Goal: Check status: Check status

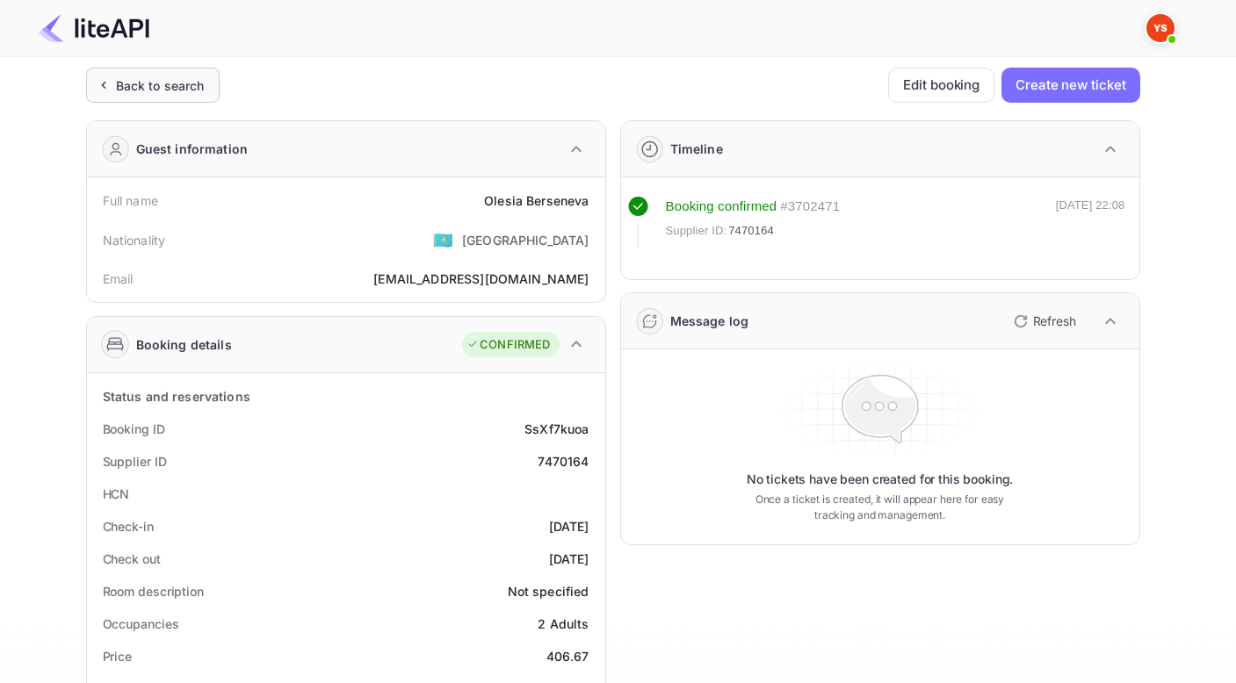
click at [200, 83] on div "Back to search" at bounding box center [160, 85] width 89 height 18
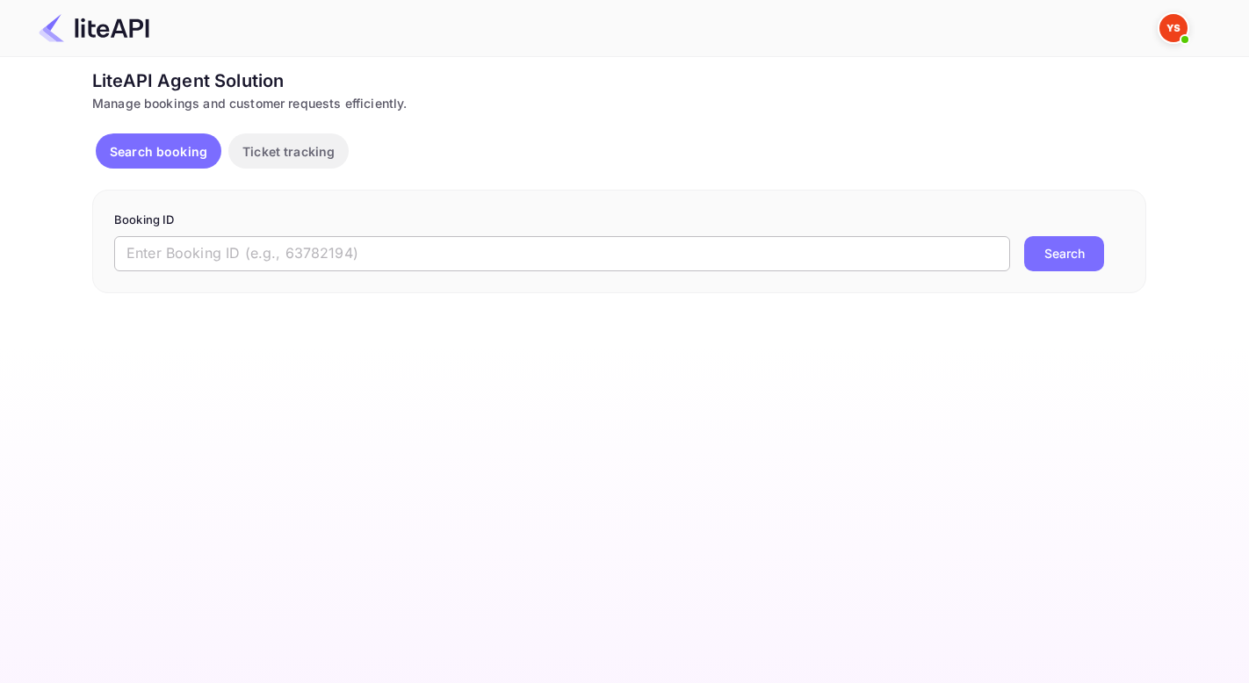
click at [394, 241] on input "text" at bounding box center [562, 253] width 896 height 35
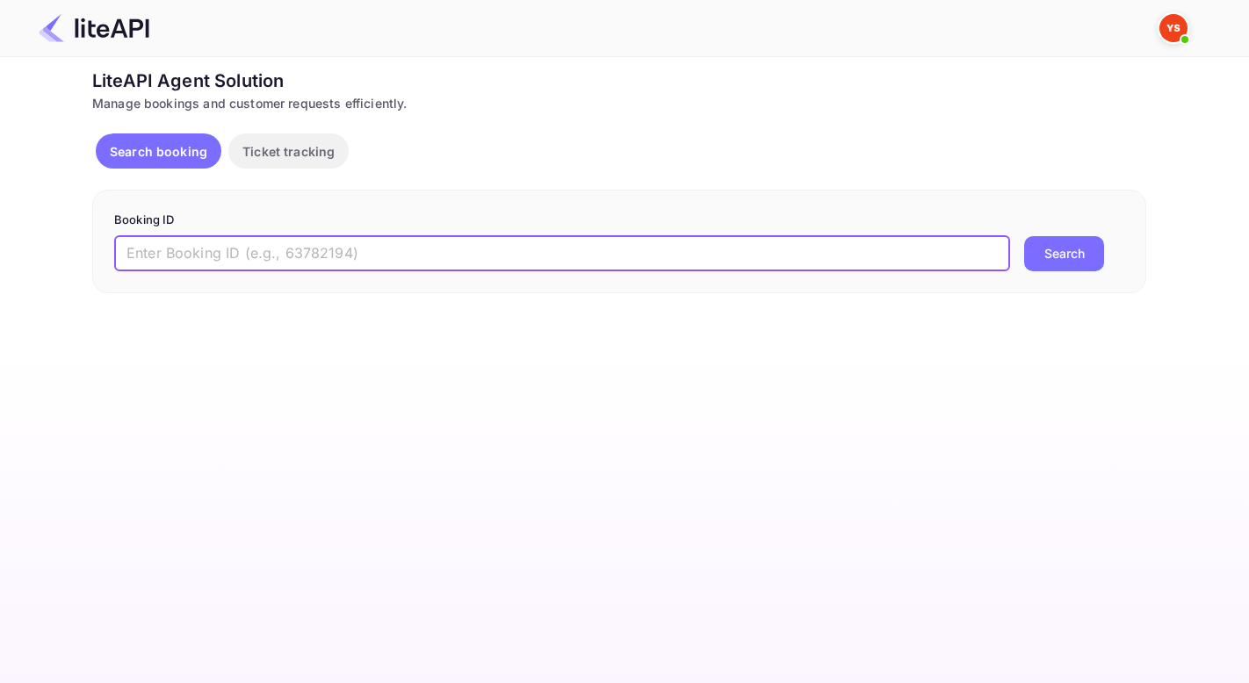
paste input "8941433"
click at [1024, 236] on button "Search" at bounding box center [1064, 253] width 80 height 35
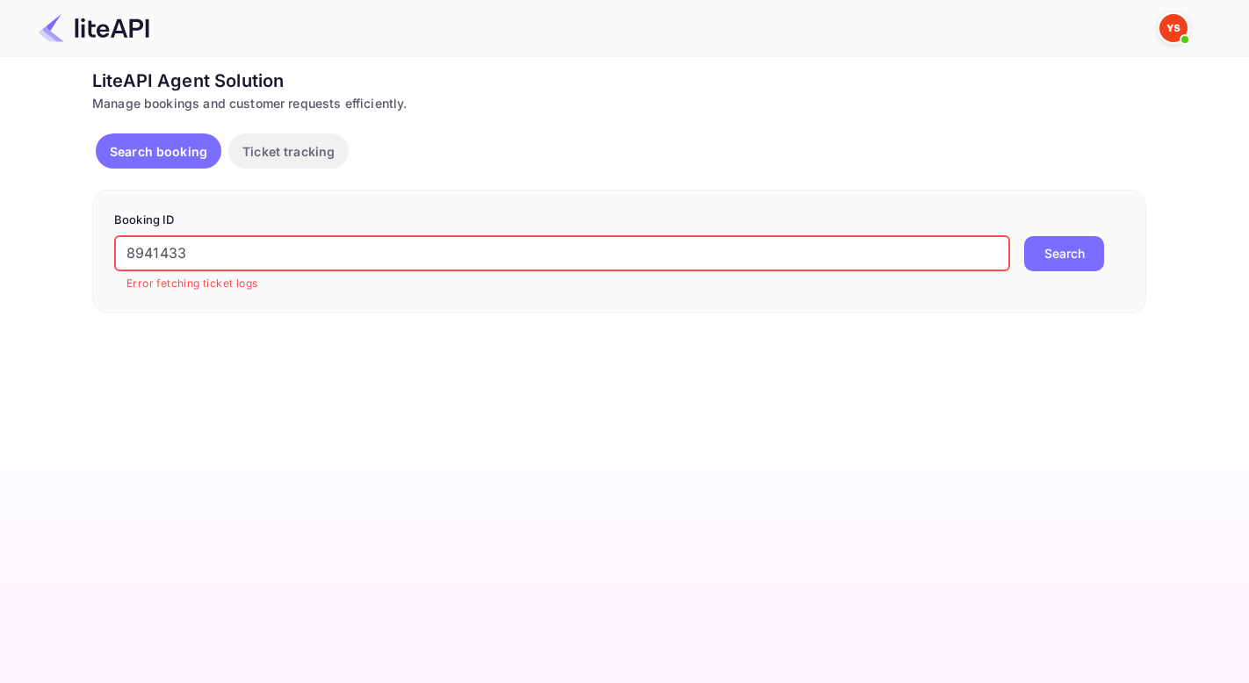
click at [126, 242] on input "8941433" at bounding box center [562, 253] width 896 height 35
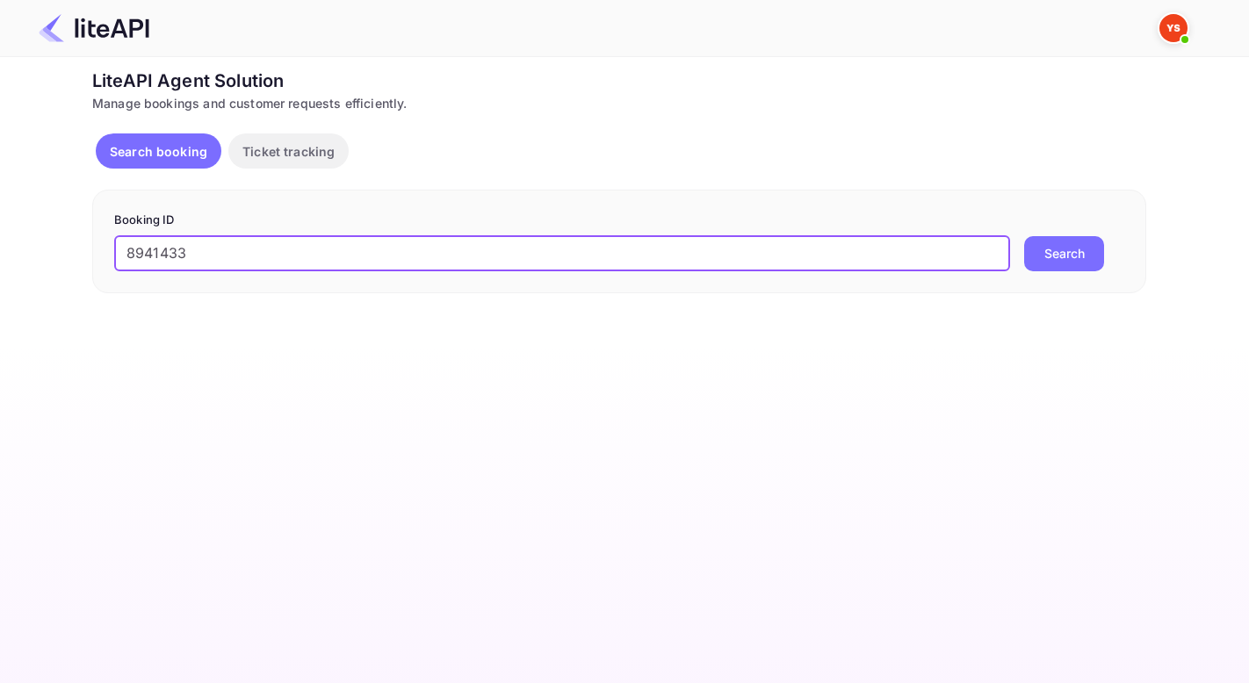
type input "8941433"
click at [1024, 236] on button "Search" at bounding box center [1064, 253] width 80 height 35
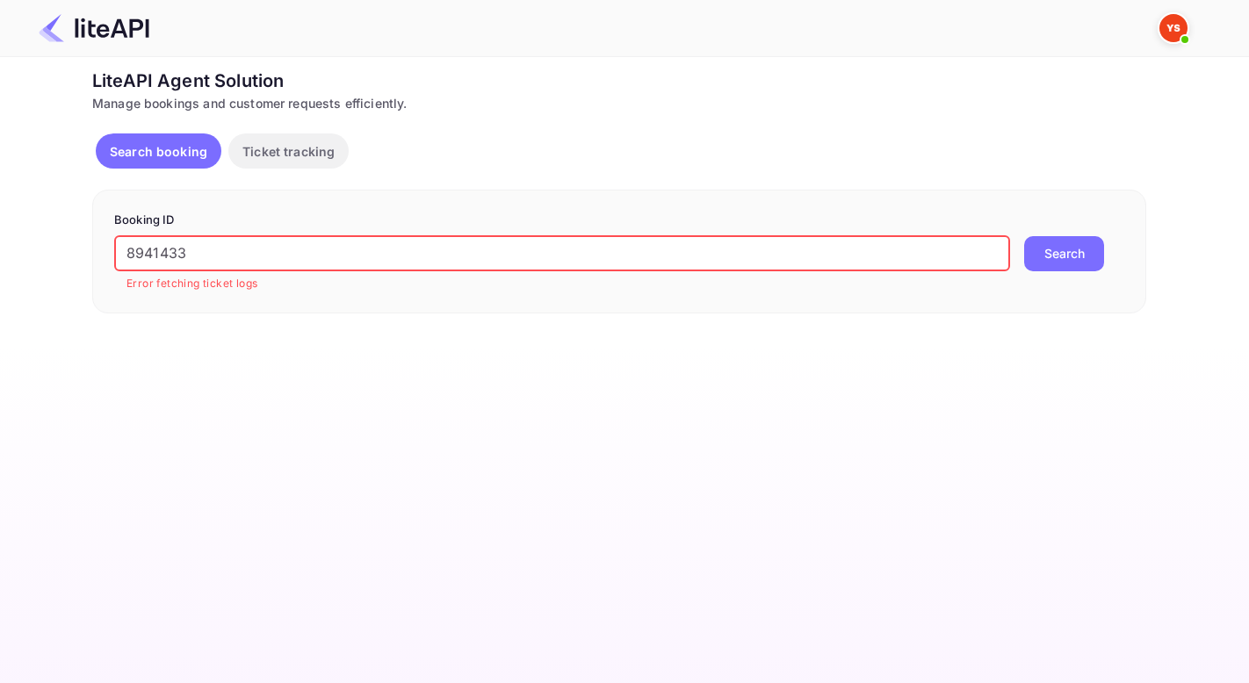
click at [1024, 236] on button "Search" at bounding box center [1064, 253] width 80 height 35
click at [1078, 262] on button "Search" at bounding box center [1064, 253] width 80 height 35
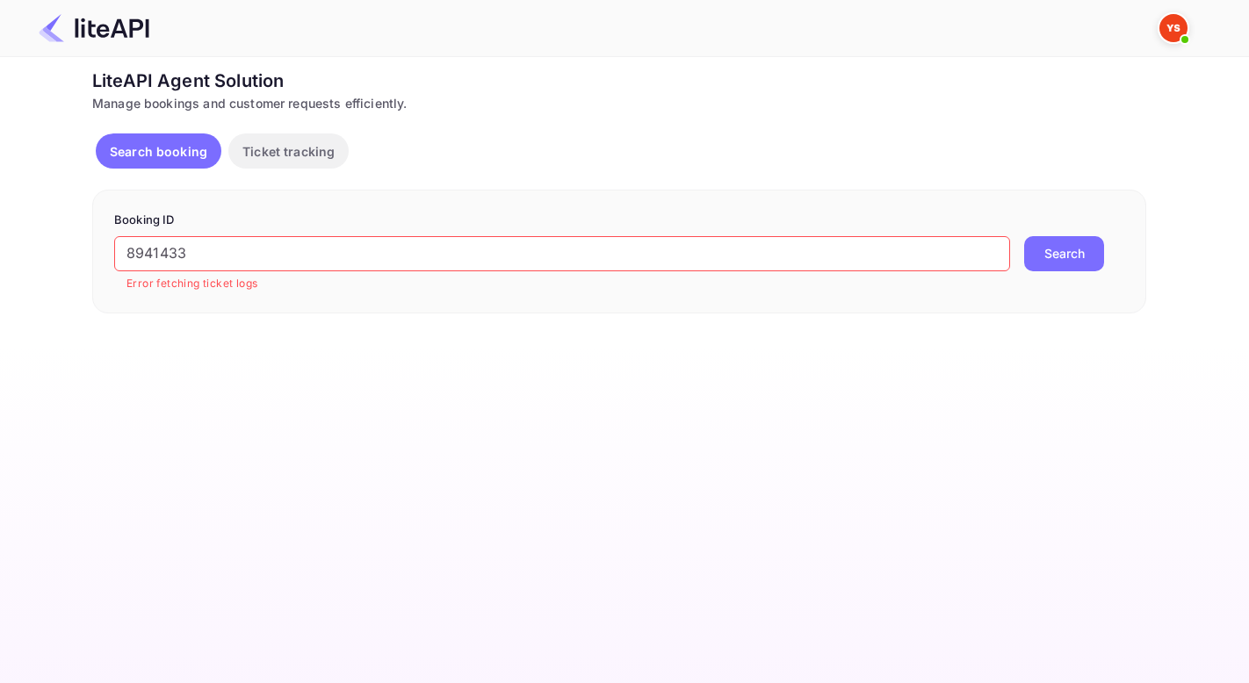
click at [152, 153] on p "Search booking" at bounding box center [159, 151] width 98 height 18
click at [290, 144] on p "Ticket tracking" at bounding box center [288, 151] width 92 height 18
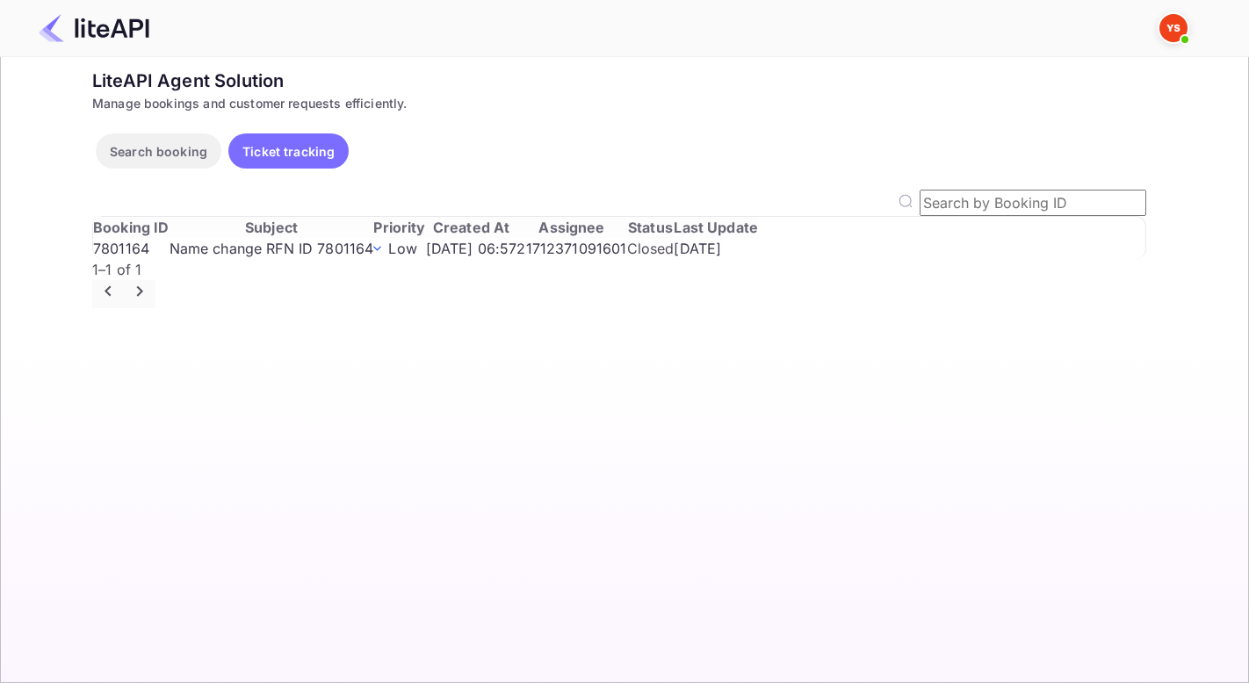
click at [167, 164] on button "Search booking" at bounding box center [159, 151] width 126 height 35
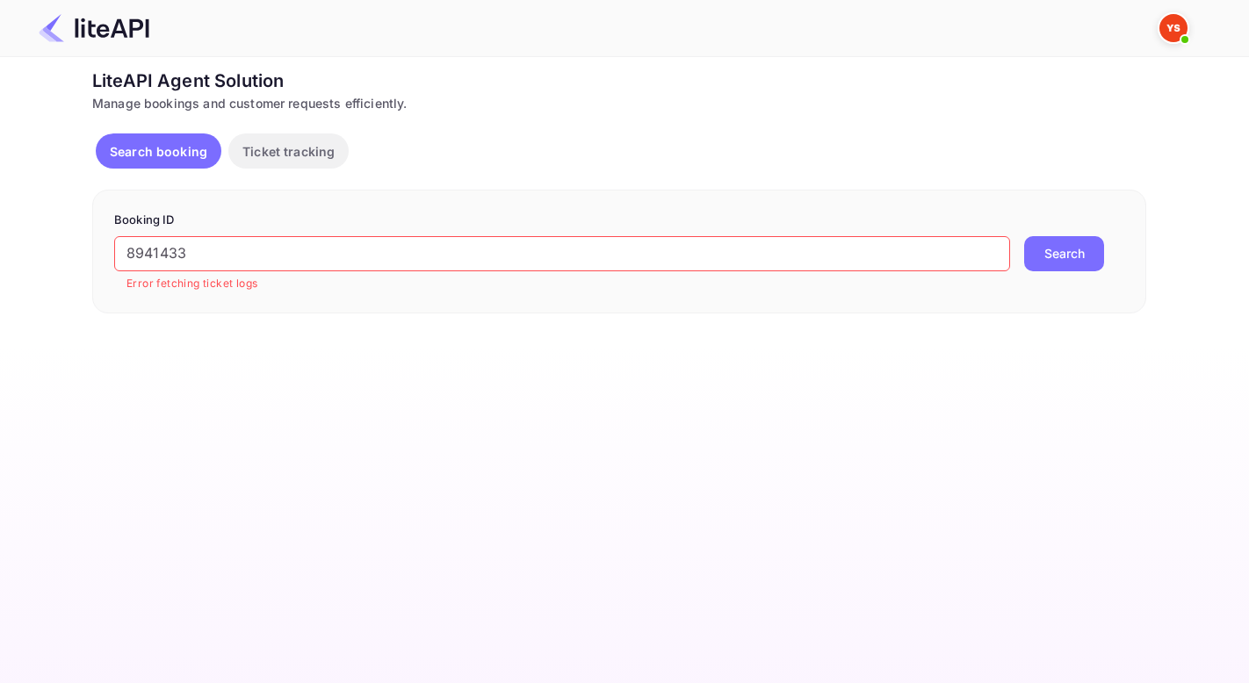
drag, startPoint x: 125, startPoint y: 260, endPoint x: 153, endPoint y: 268, distance: 29.2
click at [125, 260] on input "8941433" at bounding box center [562, 253] width 896 height 35
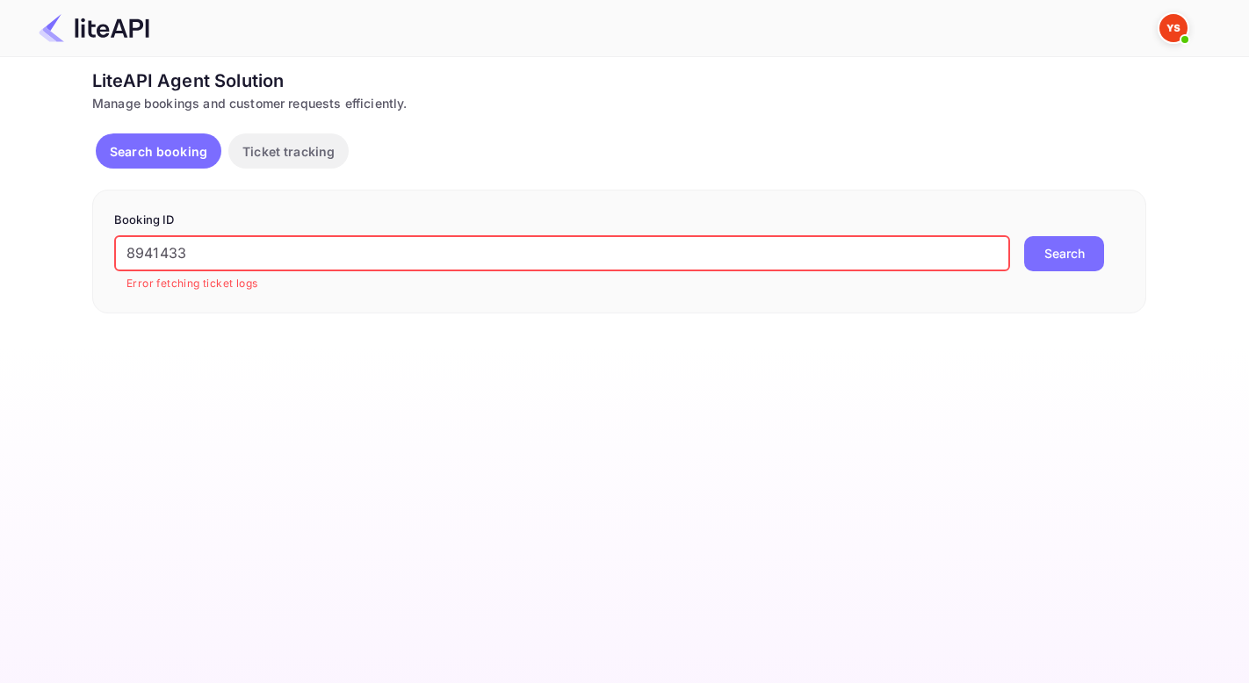
drag, startPoint x: 205, startPoint y: 259, endPoint x: 11, endPoint y: 255, distance: 193.3
click at [11, 255] on div "Unsaved Changes Ticket Affiliate URL https://www.nuitee.com/ Business partner n…" at bounding box center [614, 185] width 1228 height 256
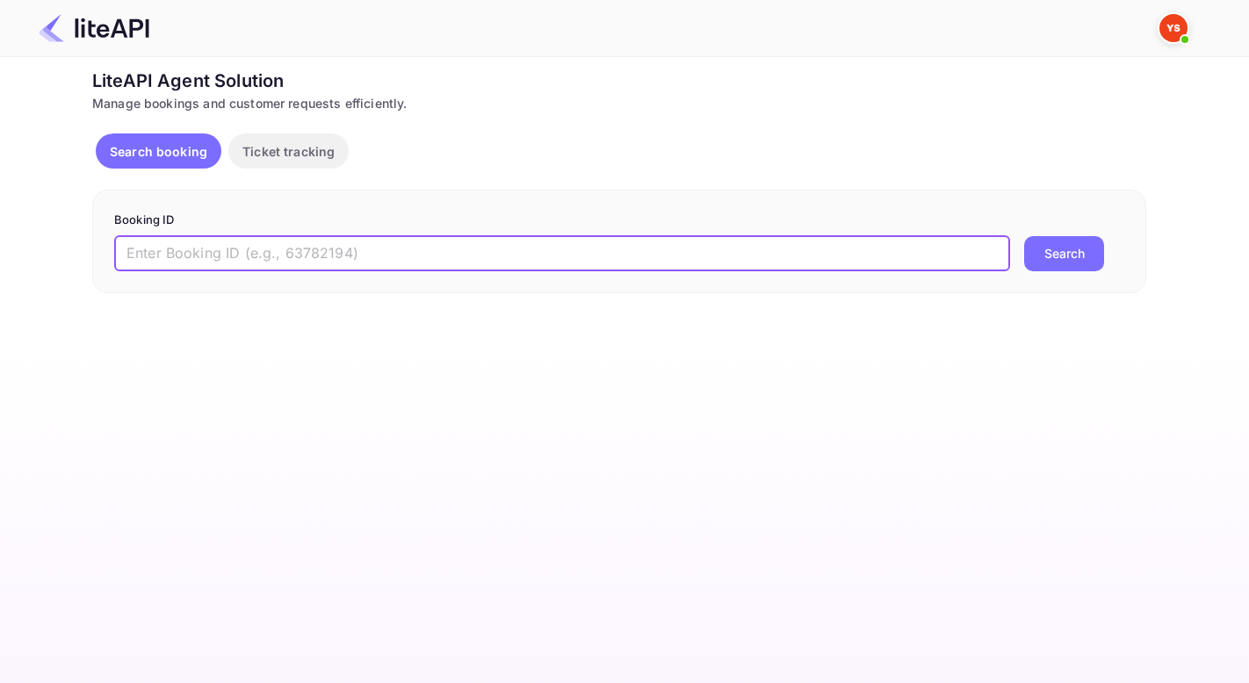
click at [1024, 236] on button "Search" at bounding box center [1064, 253] width 80 height 35
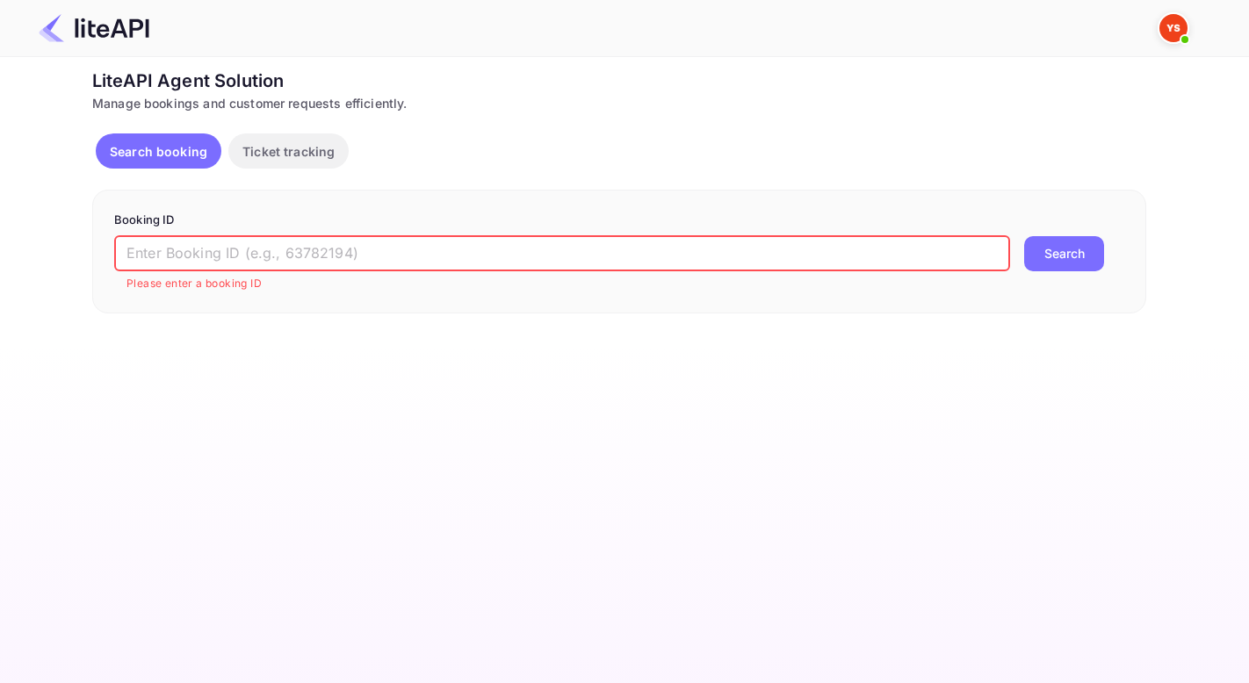
paste input "8941433"
type input "8941433"
click at [1024, 236] on button "Search" at bounding box center [1064, 253] width 80 height 35
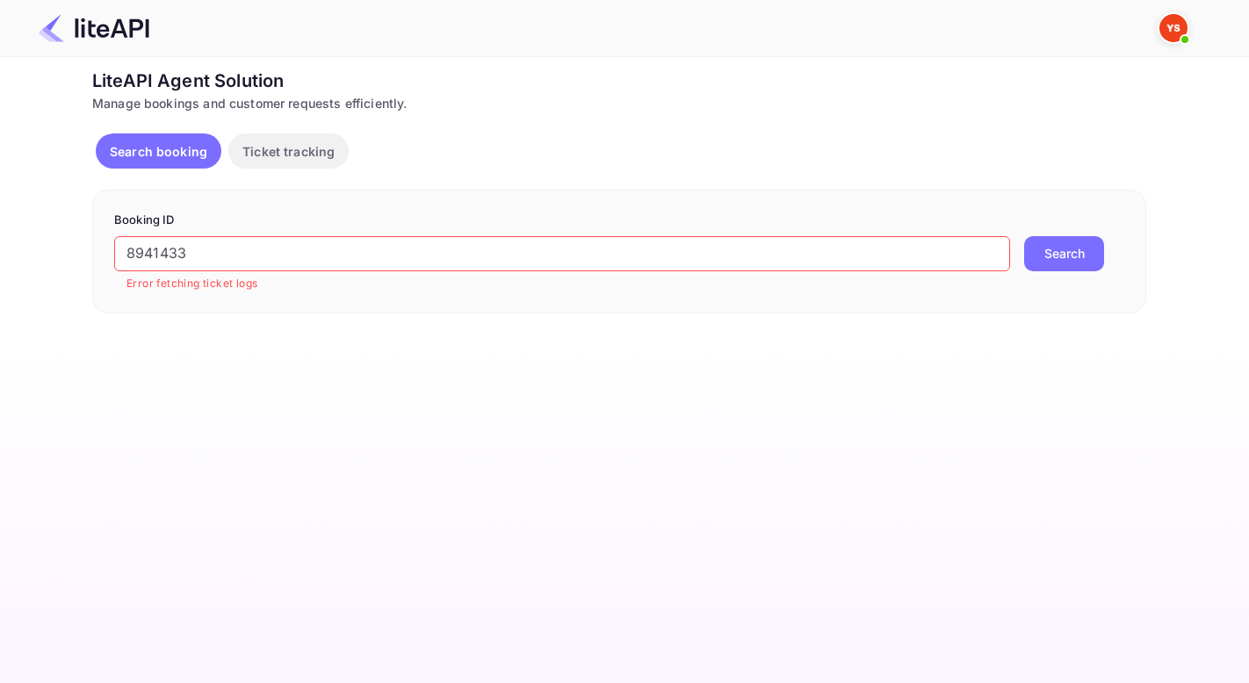
click at [1080, 242] on button "Search" at bounding box center [1064, 253] width 80 height 35
click at [1080, 243] on button "Search" at bounding box center [1064, 253] width 80 height 35
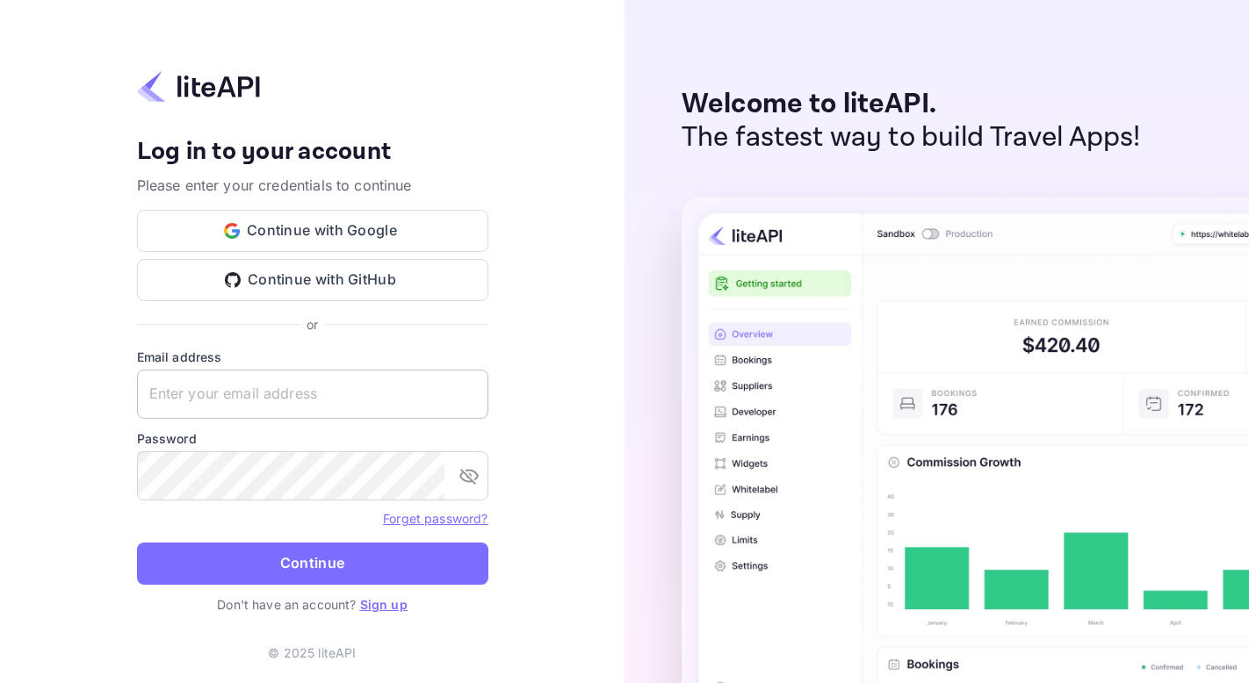
click at [203, 391] on input "text" at bounding box center [312, 394] width 351 height 49
paste input "[EMAIL_ADDRESS][DOMAIN_NAME]"
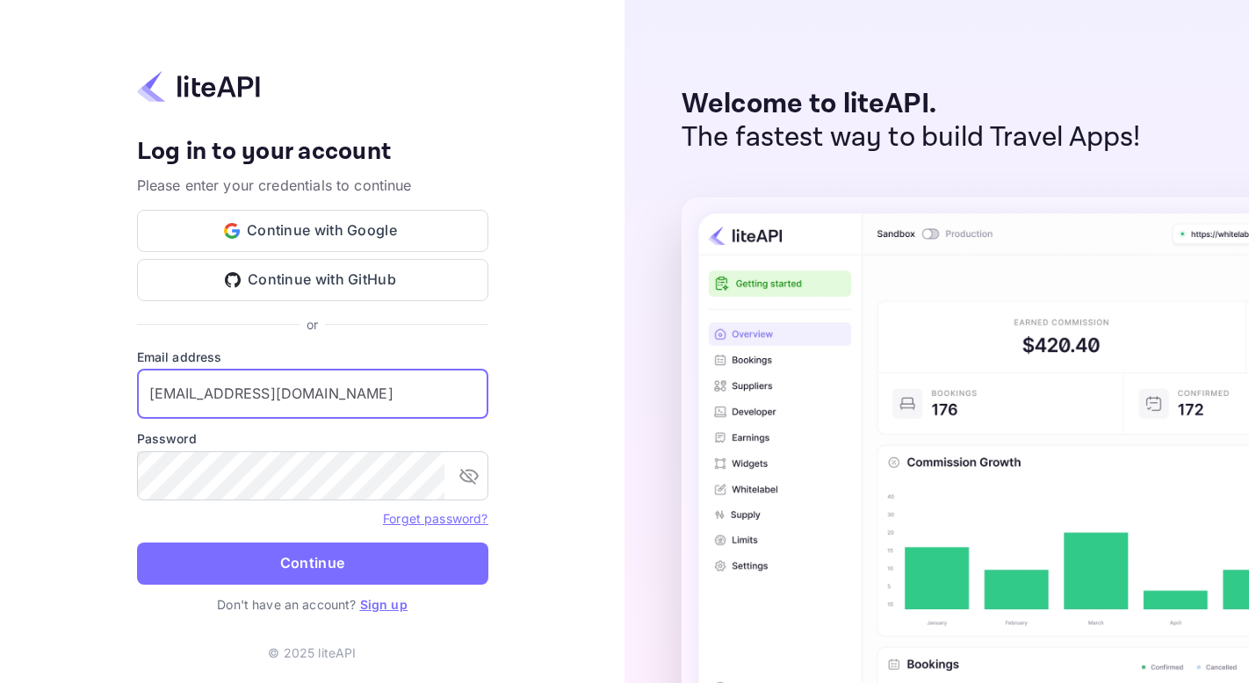
type input "[EMAIL_ADDRESS][DOMAIN_NAME]"
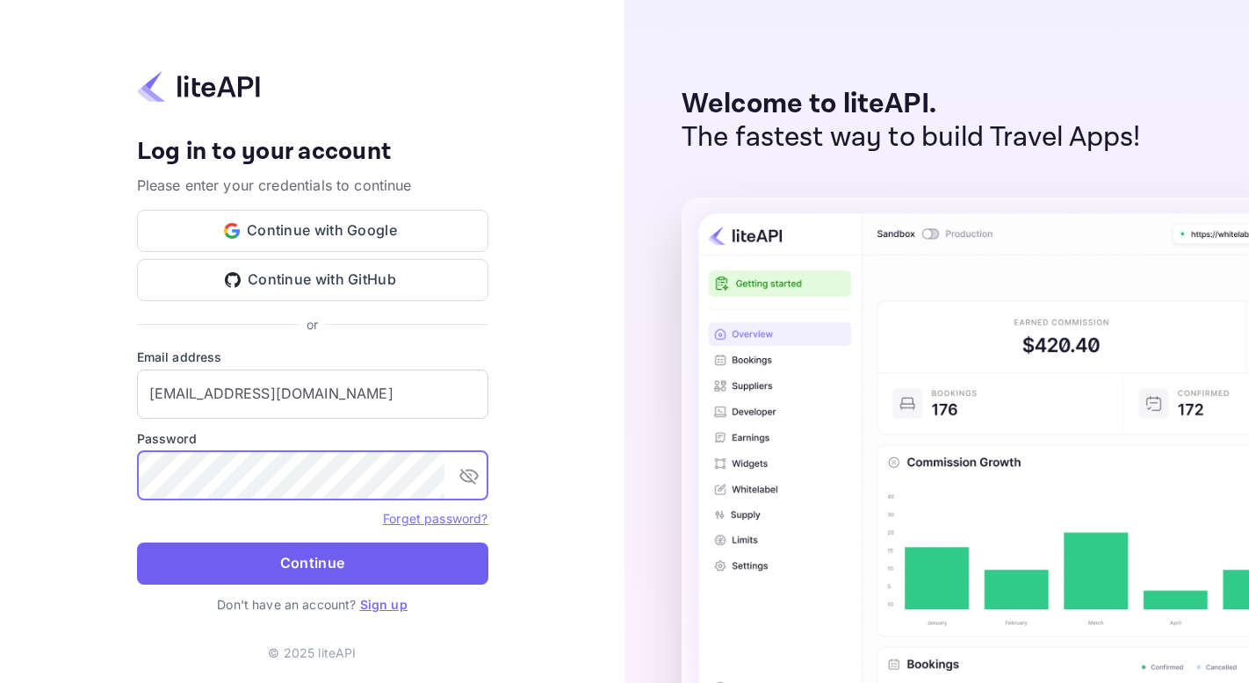
click at [388, 555] on button "Continue" at bounding box center [312, 564] width 351 height 42
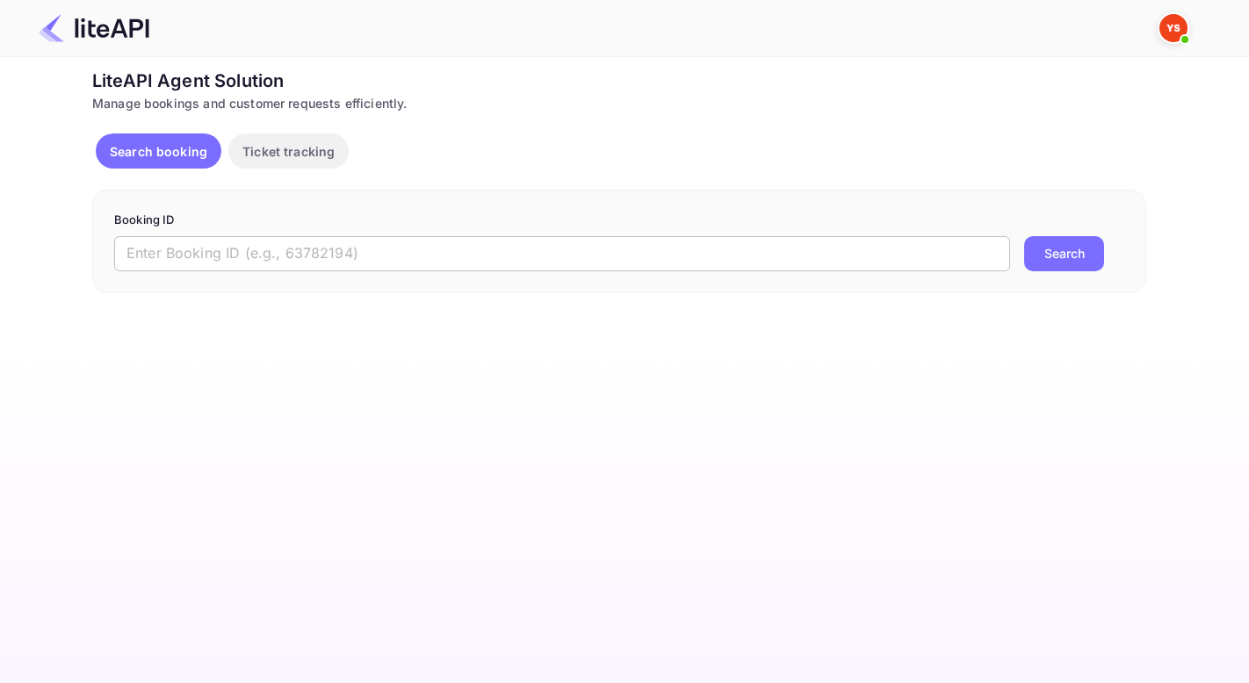
click at [153, 249] on input "text" at bounding box center [562, 253] width 896 height 35
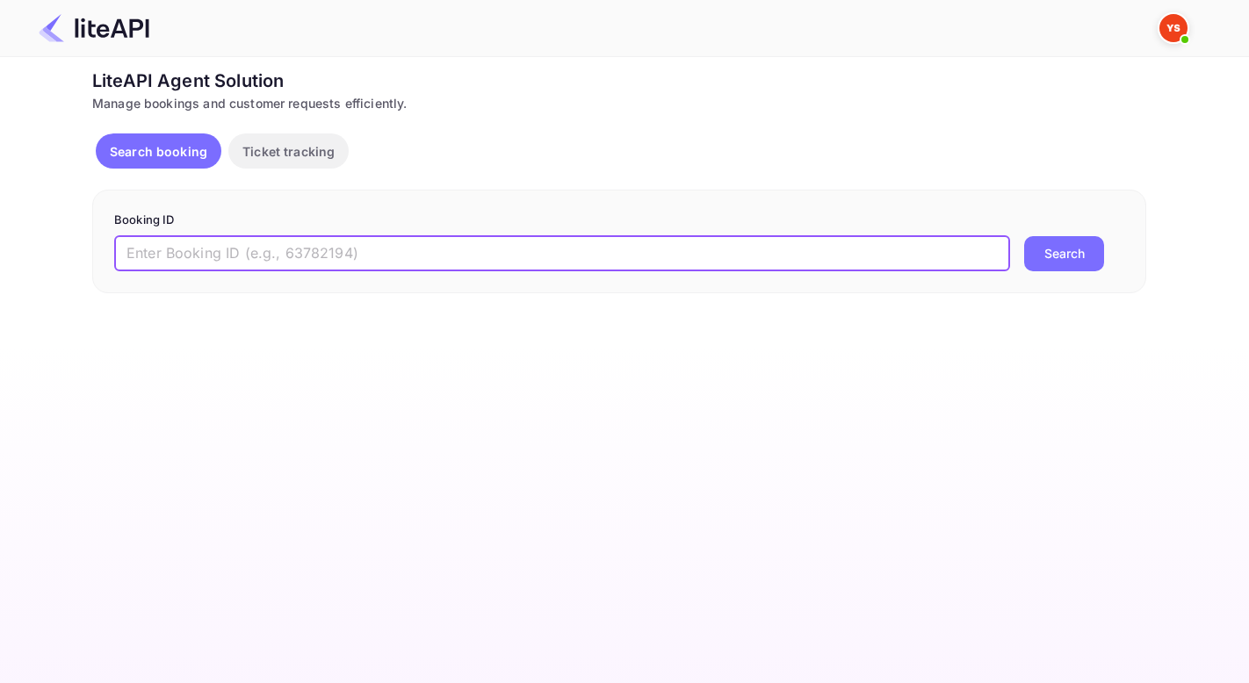
paste input "8941433"
type input "8941433"
click at [1024, 236] on button "Search" at bounding box center [1064, 253] width 80 height 35
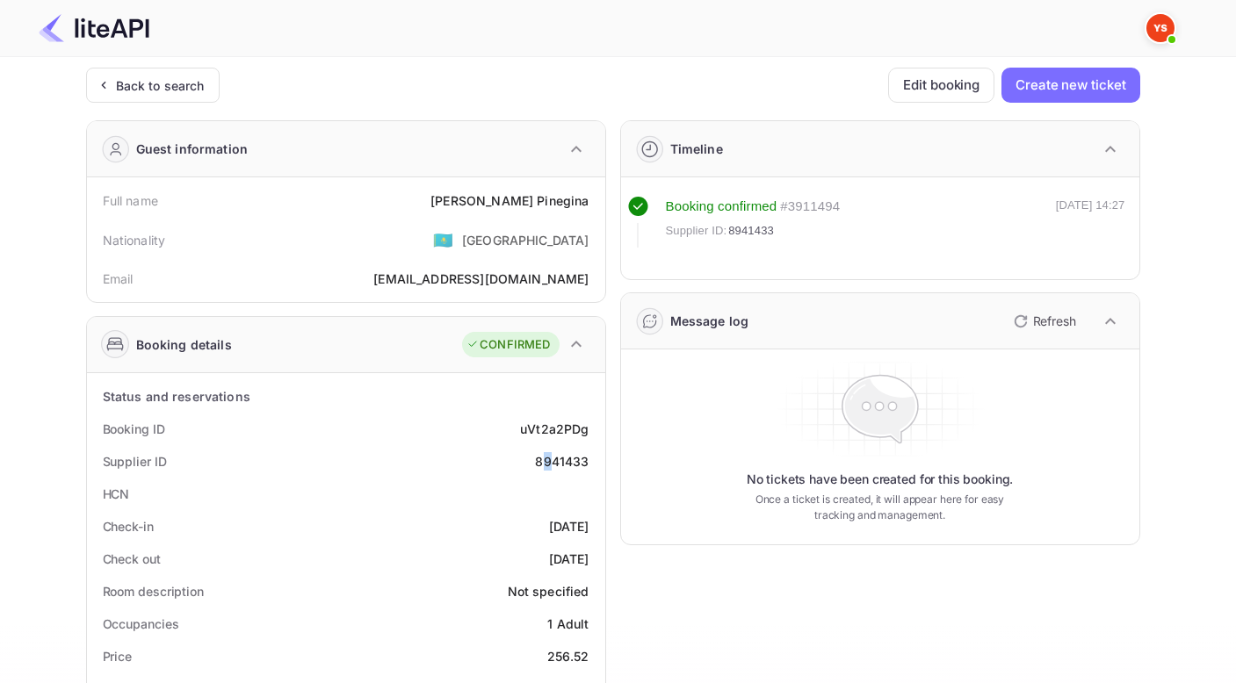
drag, startPoint x: 542, startPoint y: 459, endPoint x: 552, endPoint y: 463, distance: 10.3
click at [552, 463] on div "8941433" at bounding box center [562, 461] width 54 height 18
click at [538, 467] on div "8941433" at bounding box center [562, 461] width 54 height 18
drag, startPoint x: 537, startPoint y: 462, endPoint x: 605, endPoint y: 471, distance: 69.1
click at [605, 471] on div "Guest information Full name Polina Pinegina Nationality 🇰🇿 Kazakhstan Email Nik…" at bounding box center [606, 681] width 1068 height 1151
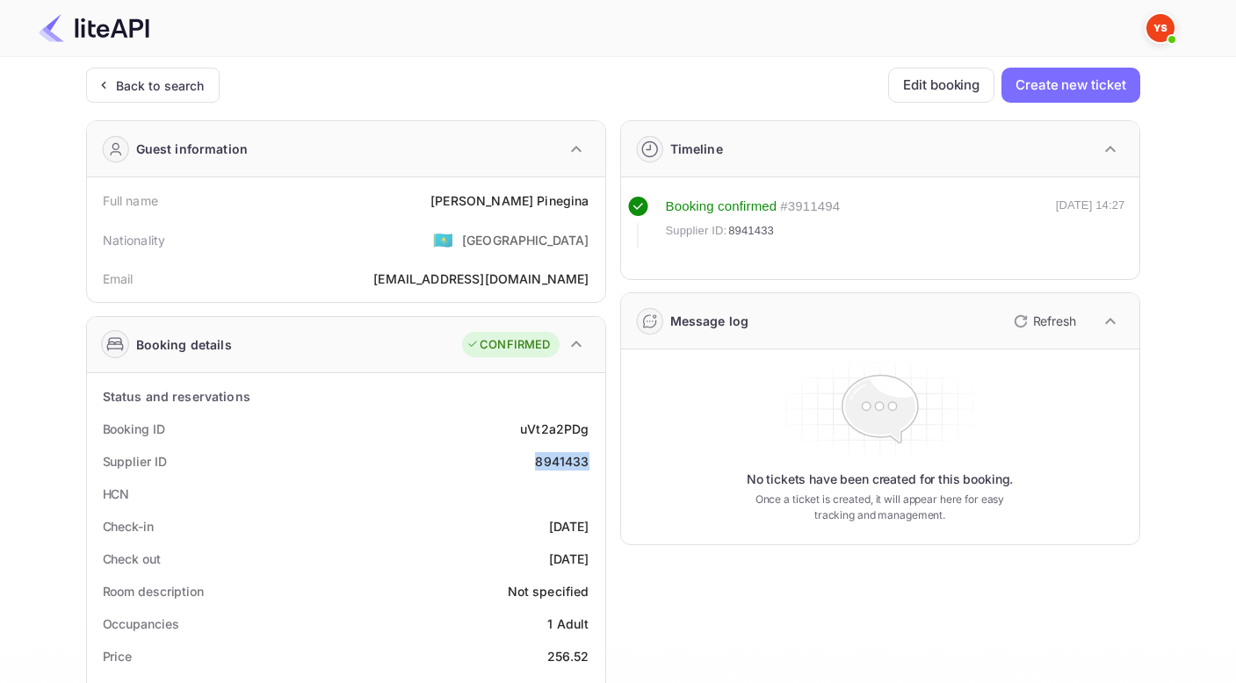
copy div "8941433"
drag, startPoint x: 477, startPoint y: 199, endPoint x: 586, endPoint y: 213, distance: 109.8
click at [586, 214] on div "Full name Polina Pinegina" at bounding box center [346, 200] width 504 height 33
copy div "Polina Pinegina"
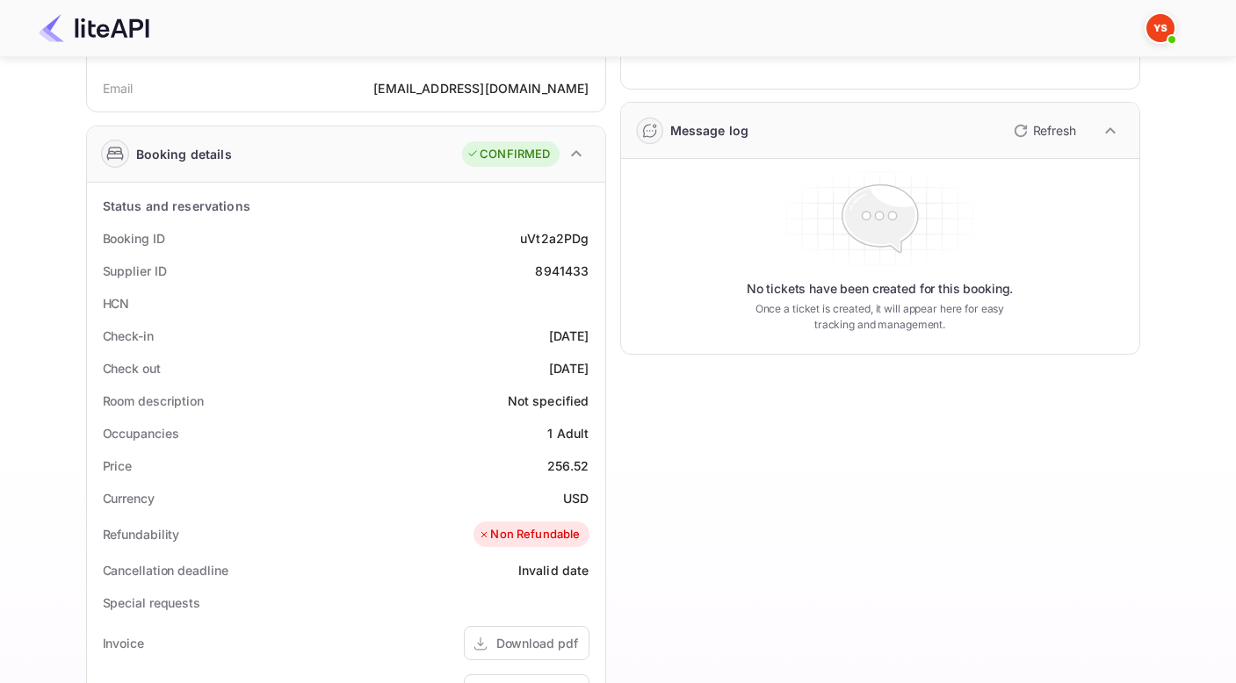
scroll to position [194, 0]
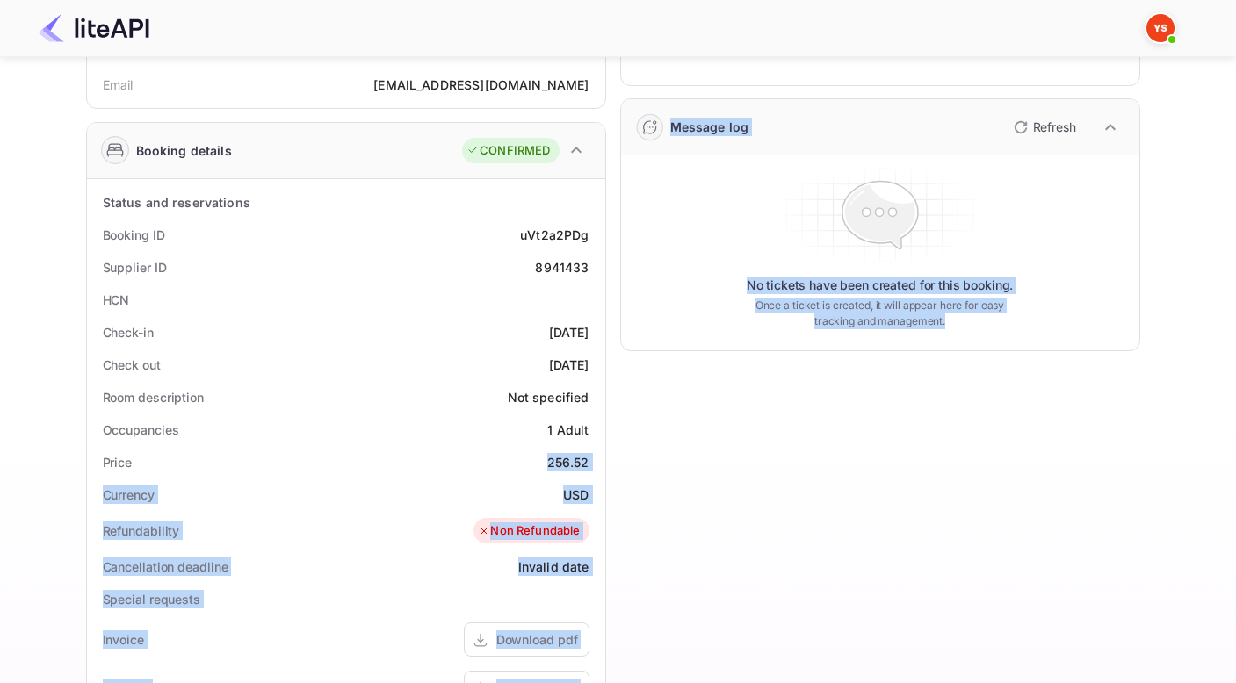
drag, startPoint x: 542, startPoint y: 467, endPoint x: 612, endPoint y: 465, distance: 70.3
click at [612, 465] on div "Guest information Full name Polina Pinegina Nationality 🇰🇿 Kazakhstan Email Nik…" at bounding box center [606, 487] width 1068 height 1151
click at [607, 468] on div "Timeline Booking confirmed # 3911494 Supplier ID: 8941433 17 Aug 2025 14:27 Mes…" at bounding box center [873, 487] width 534 height 1151
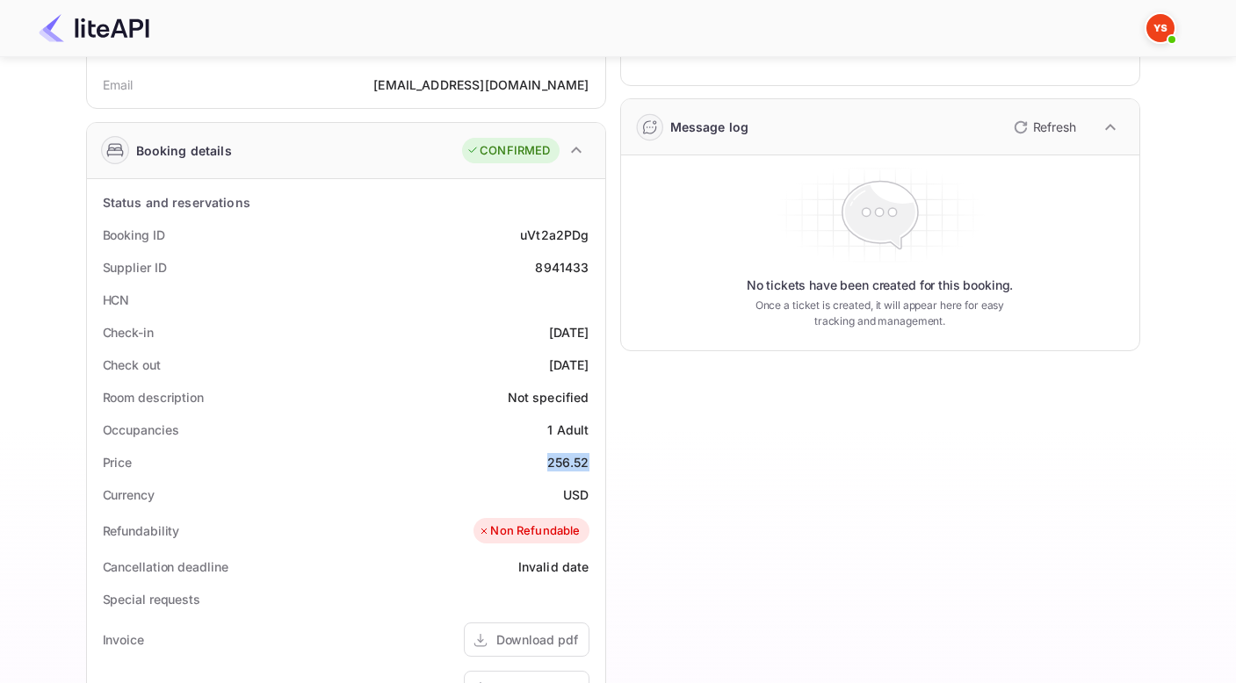
drag, startPoint x: 548, startPoint y: 461, endPoint x: 595, endPoint y: 463, distance: 46.6
click at [595, 463] on div "Price 256.52" at bounding box center [346, 462] width 504 height 33
copy div "256.52"
